Goal: Task Accomplishment & Management: Complete application form

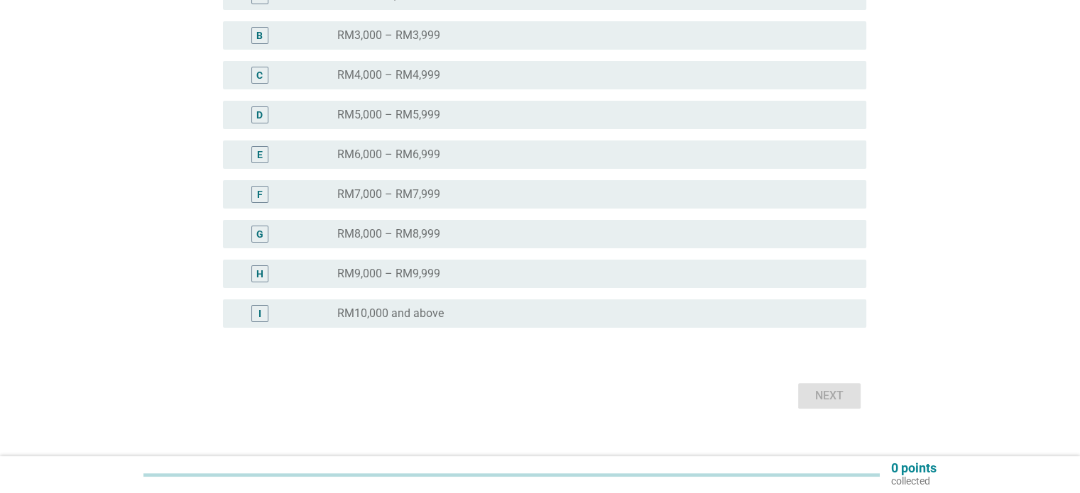
scroll to position [297, 0]
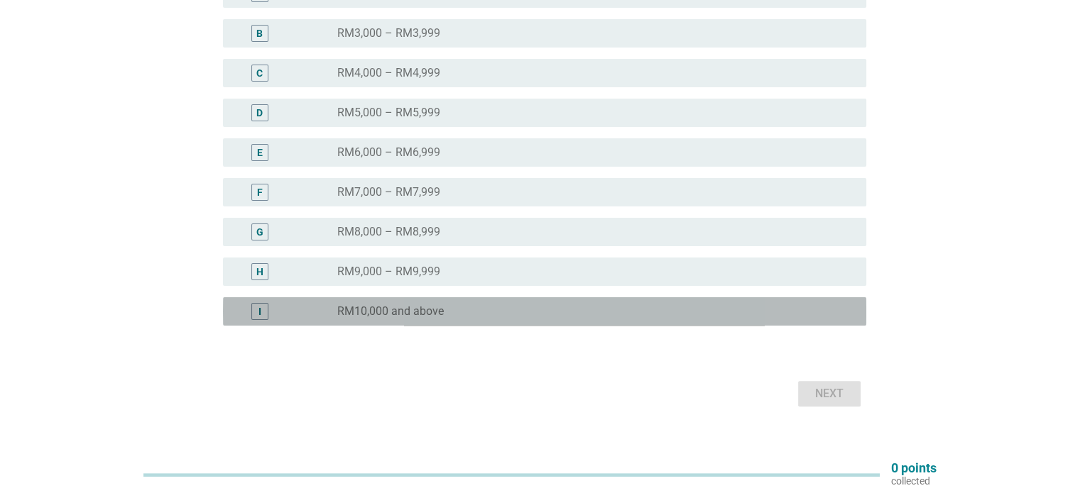
click at [471, 314] on div "radio_button_unchecked RM10,000 and above" at bounding box center [589, 311] width 505 height 14
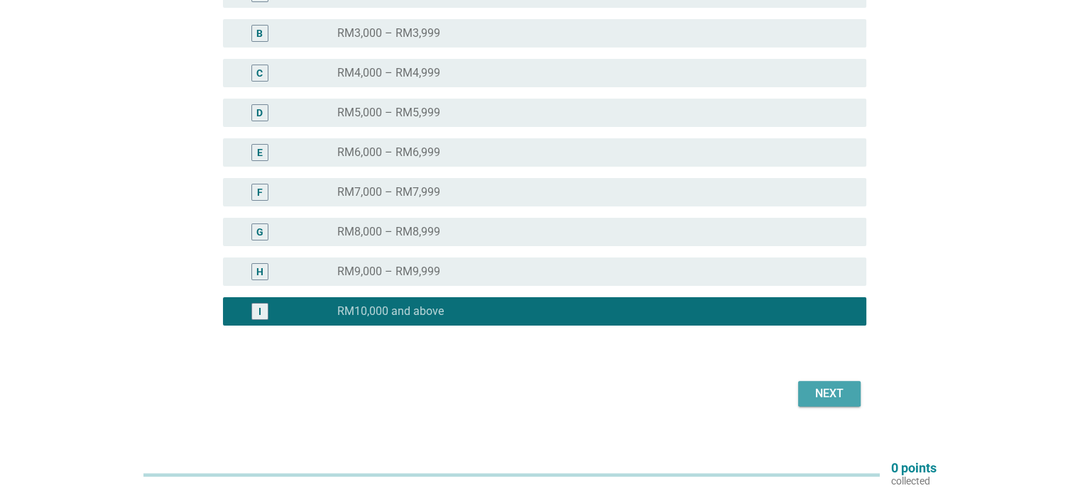
click at [838, 390] on div "Next" at bounding box center [829, 393] width 40 height 17
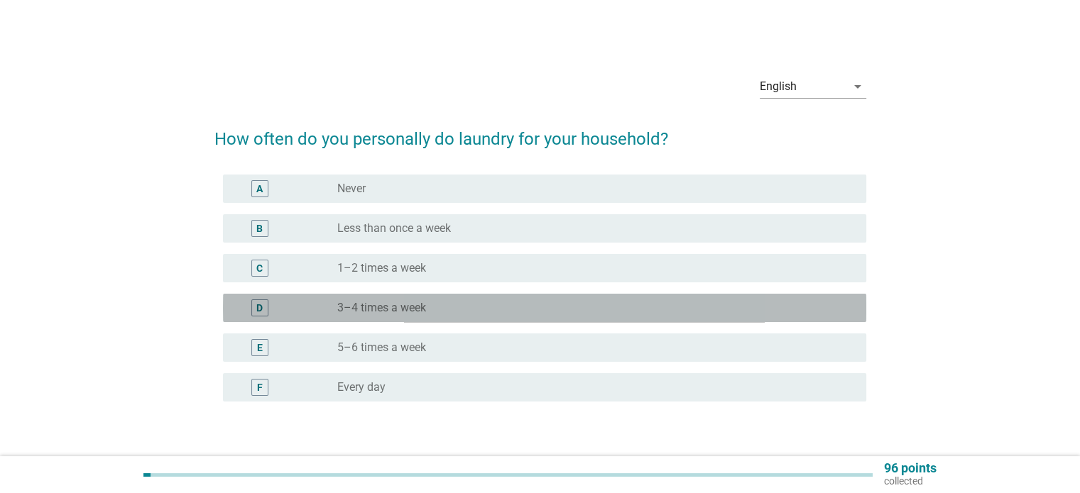
click at [468, 309] on div "radio_button_unchecked 3–4 times a week" at bounding box center [589, 308] width 505 height 14
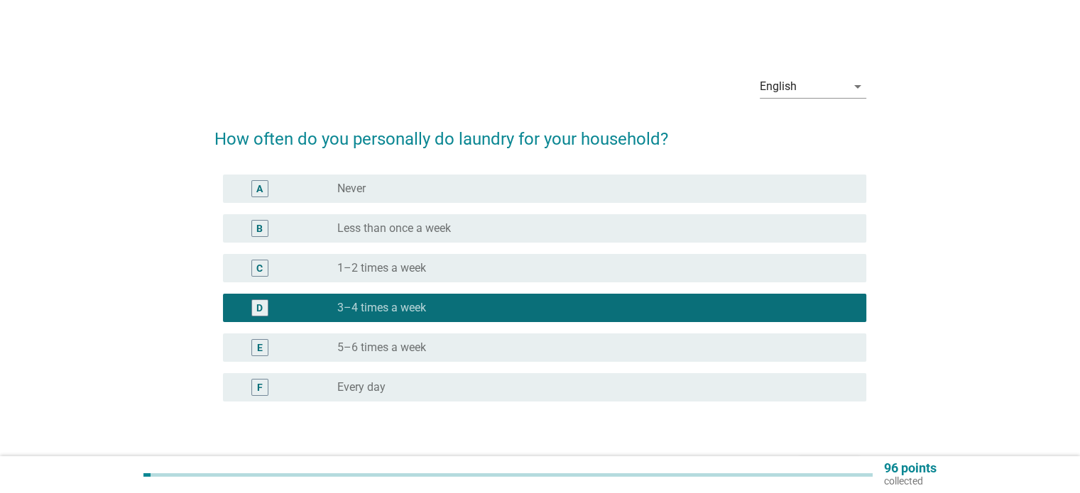
scroll to position [94, 0]
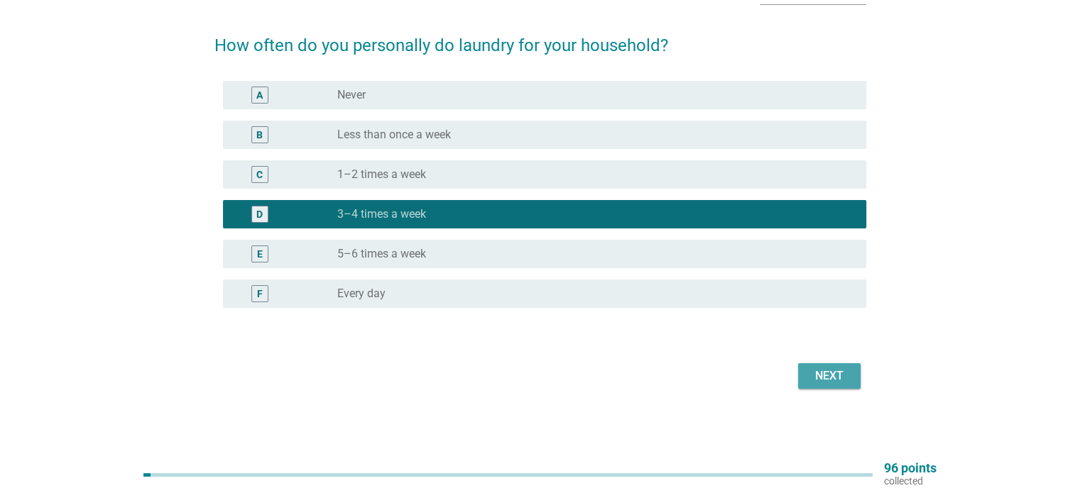
click at [825, 371] on div "Next" at bounding box center [829, 376] width 40 height 17
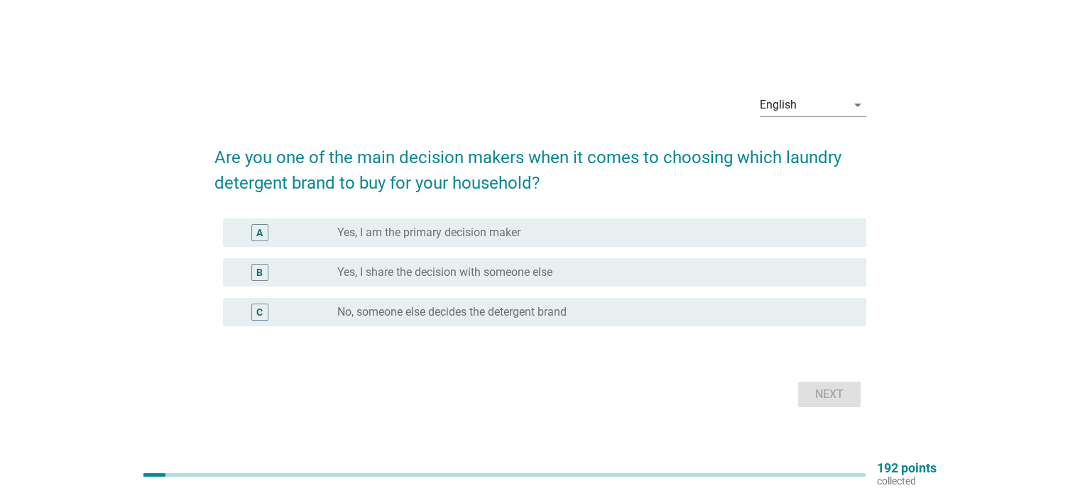
click at [649, 241] on div "radio_button_unchecked Yes, I am the primary decision maker" at bounding box center [595, 232] width 517 height 17
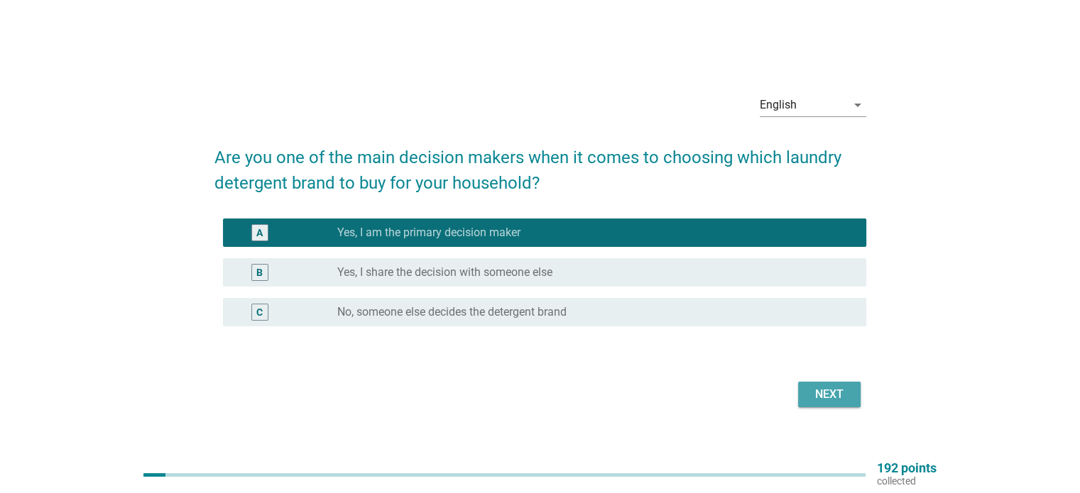
click at [824, 385] on button "Next" at bounding box center [829, 395] width 62 height 26
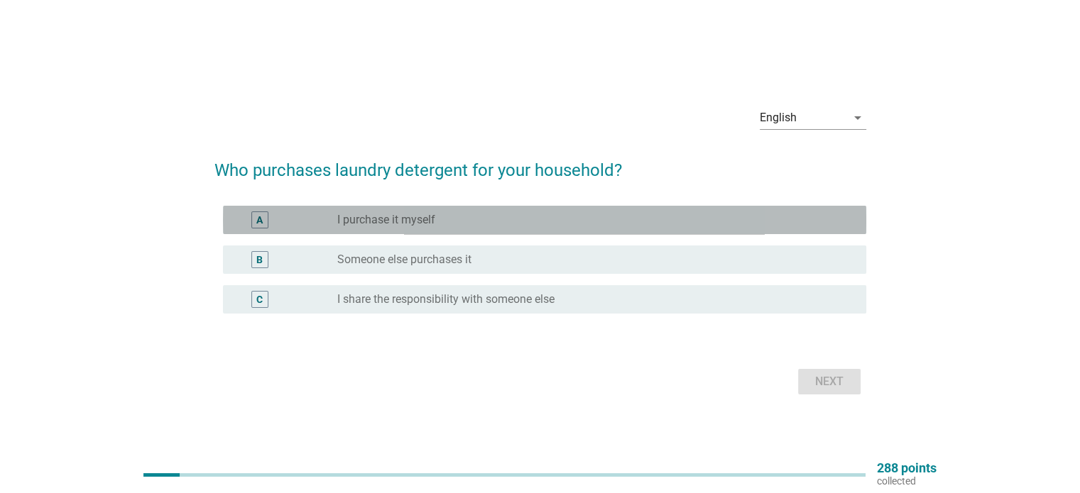
click at [643, 214] on div "radio_button_unchecked I purchase it myself" at bounding box center [589, 220] width 505 height 14
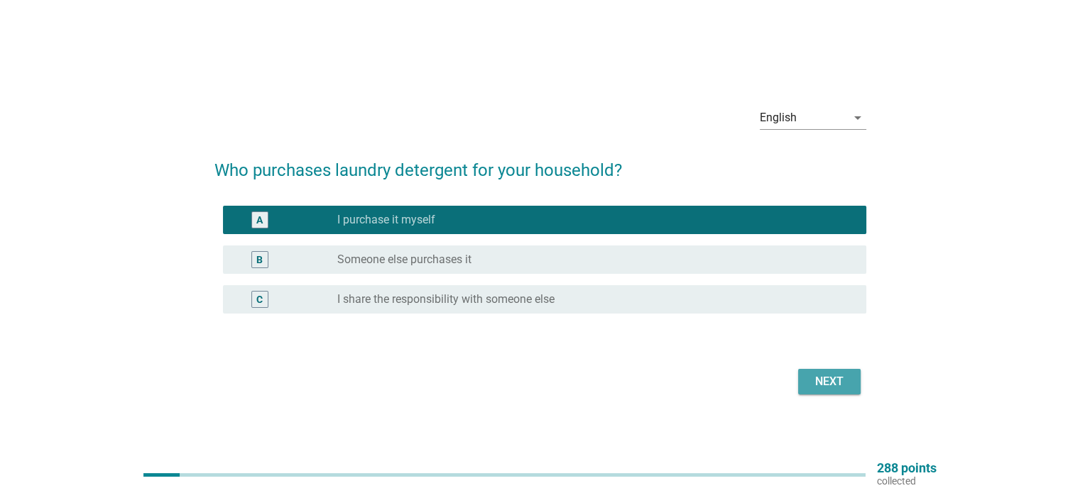
click at [833, 380] on div "Next" at bounding box center [829, 381] width 40 height 17
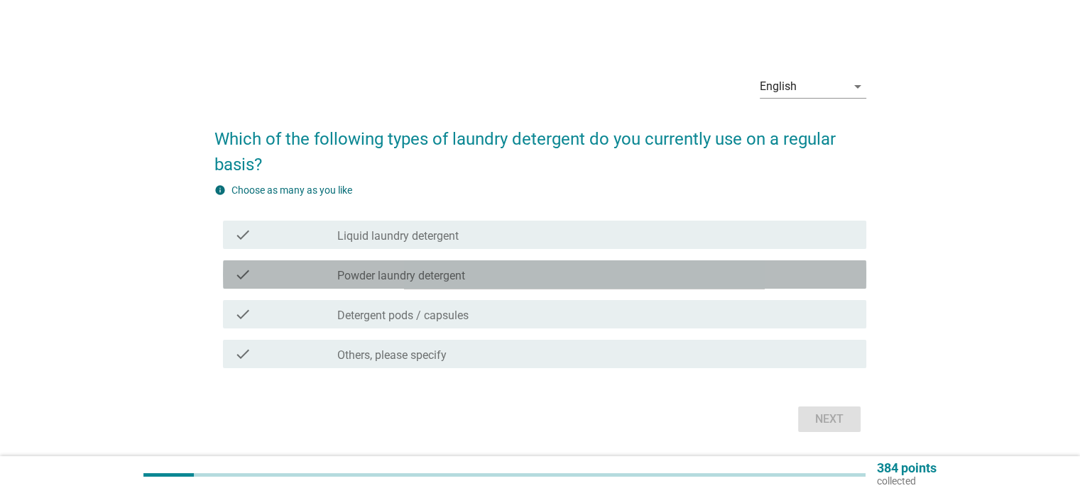
click at [664, 282] on div "check_box_outline_blank Powder laundry detergent" at bounding box center [595, 274] width 517 height 17
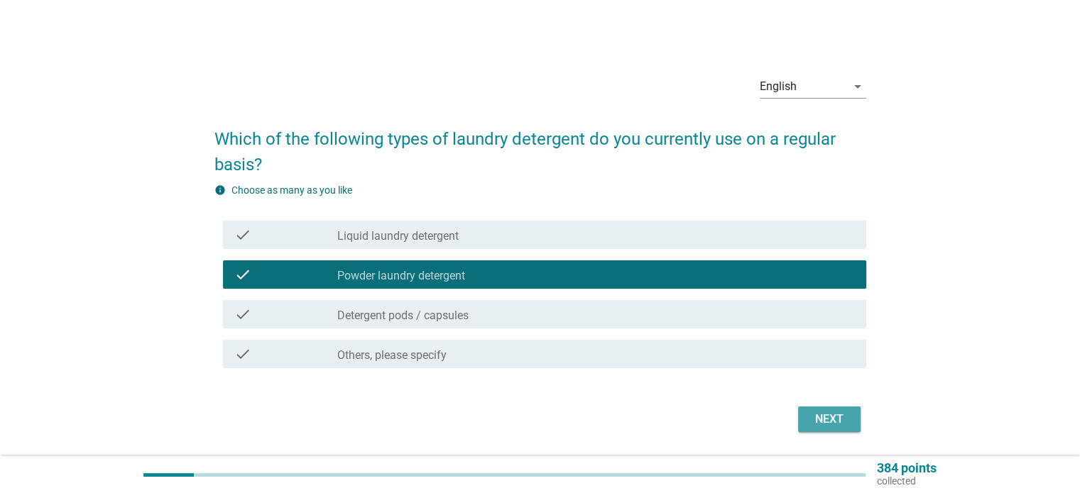
click at [847, 422] on div "Next" at bounding box center [829, 419] width 40 height 17
